Goal: Navigation & Orientation: Find specific page/section

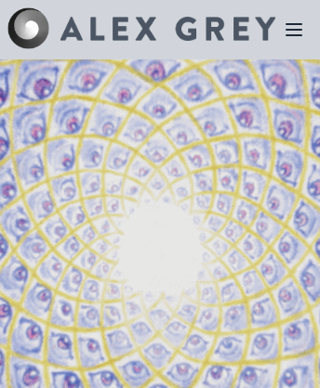
click at [141, 30] on img at bounding box center [167, 29] width 215 height 24
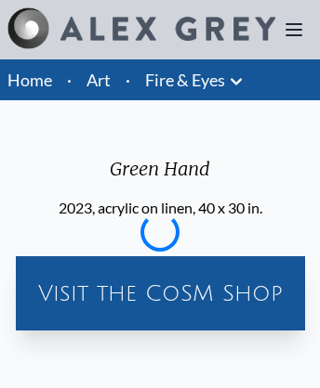
click at [184, 80] on link "Fire & Eyes" at bounding box center [185, 80] width 80 height 26
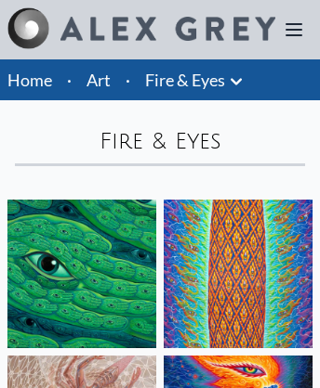
click at [141, 30] on img at bounding box center [167, 29] width 215 height 24
